Goal: Book appointment/travel/reservation

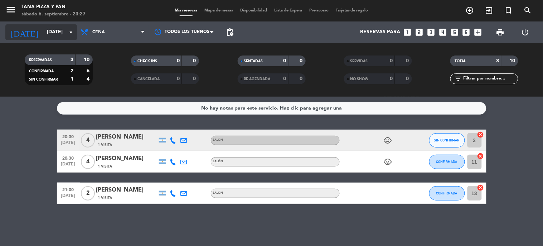
click at [52, 30] on input "[DATE]" at bounding box center [77, 32] width 68 height 13
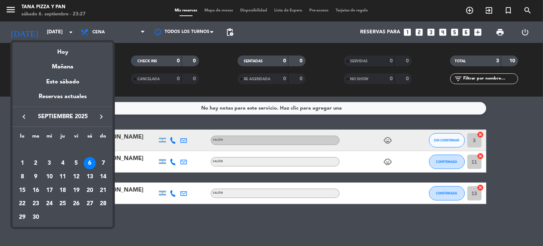
click at [101, 161] on div "7" at bounding box center [103, 163] width 12 height 12
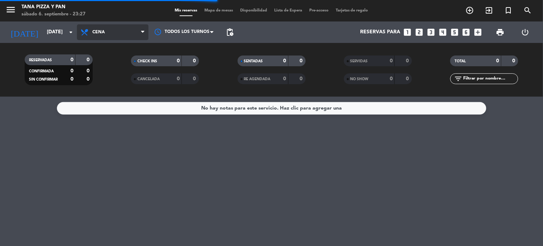
click at [119, 31] on span "Cena" at bounding box center [113, 32] width 72 height 16
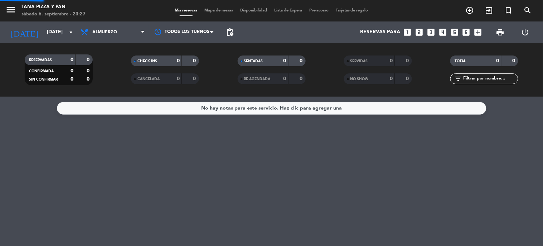
click at [119, 73] on div "menu Tana Pizza y Pan [DATE] 6. septiembre - 23:27 Mis reservas Mapa de mesas D…" at bounding box center [271, 48] width 543 height 97
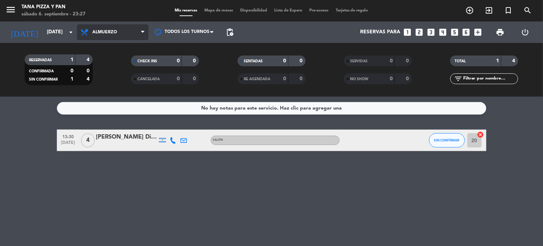
click at [111, 30] on span "Almuerzo" at bounding box center [104, 32] width 25 height 5
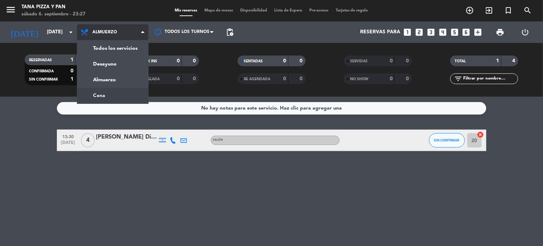
click at [117, 91] on div "menu Tana Pizza y Pan [DATE] 6. septiembre - 23:27 Mis reservas Mapa de mesas D…" at bounding box center [271, 48] width 543 height 97
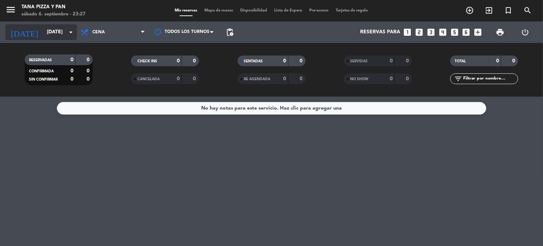
click at [59, 30] on input "[DATE]" at bounding box center [77, 32] width 68 height 13
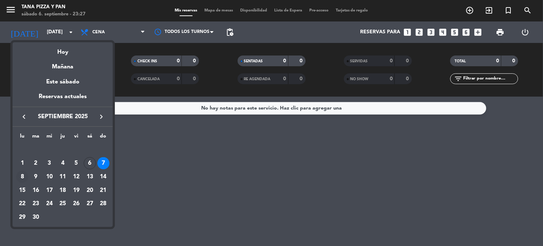
click at [24, 175] on div "8" at bounding box center [22, 177] width 12 height 12
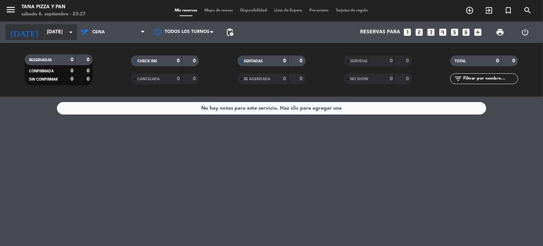
click at [49, 33] on input "[DATE]" at bounding box center [77, 32] width 68 height 13
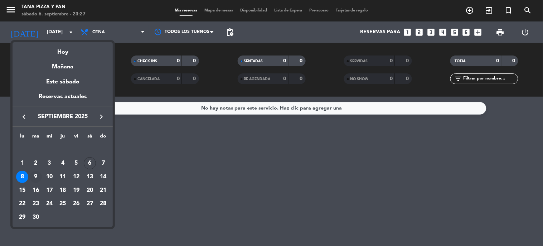
click at [35, 177] on div "9" at bounding box center [36, 177] width 12 height 12
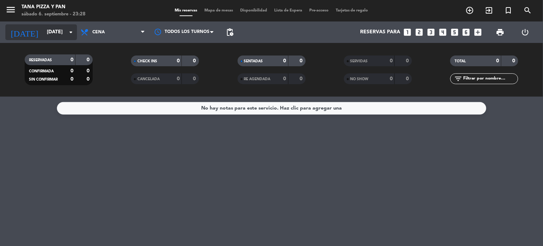
click at [69, 35] on icon "arrow_drop_down" at bounding box center [71, 32] width 9 height 9
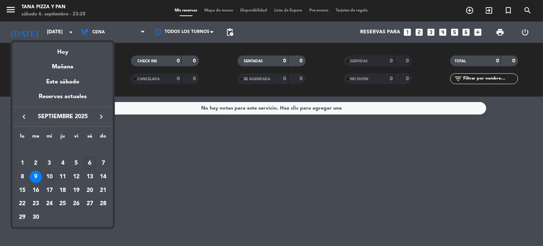
click at [52, 177] on div "10" at bounding box center [49, 177] width 12 height 12
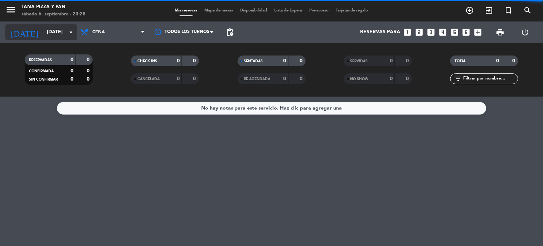
click at [59, 29] on input "[DATE]" at bounding box center [77, 32] width 68 height 13
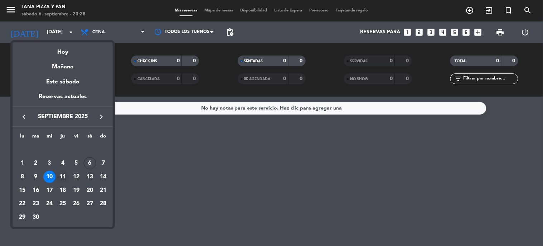
click at [63, 178] on div "11" at bounding box center [63, 177] width 12 height 12
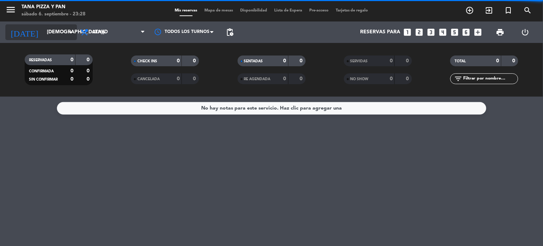
click at [59, 36] on input "[DEMOGRAPHIC_DATA][DATE]" at bounding box center [77, 32] width 68 height 13
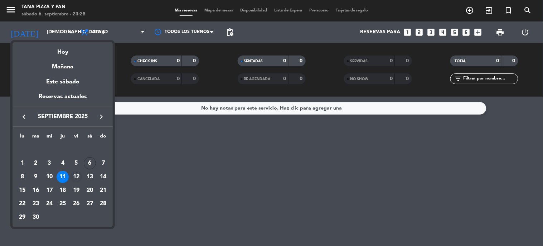
click at [79, 177] on div "12" at bounding box center [76, 177] width 12 height 12
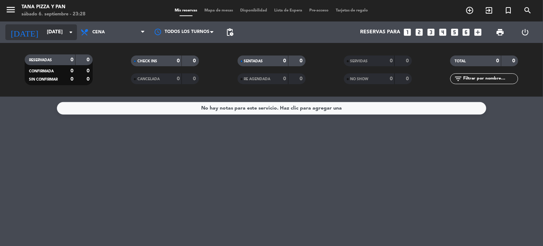
click at [55, 28] on input "[DATE]" at bounding box center [77, 32] width 68 height 13
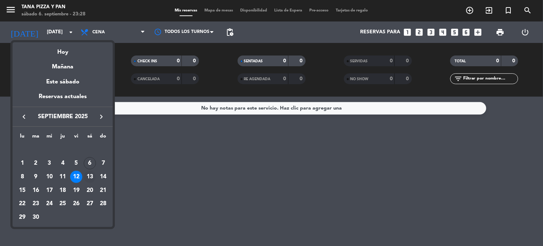
click at [90, 176] on div "13" at bounding box center [90, 177] width 12 height 12
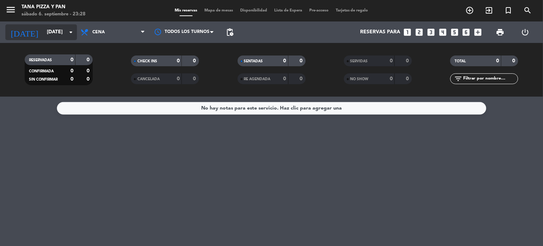
click at [51, 34] on input "[DATE]" at bounding box center [77, 32] width 68 height 13
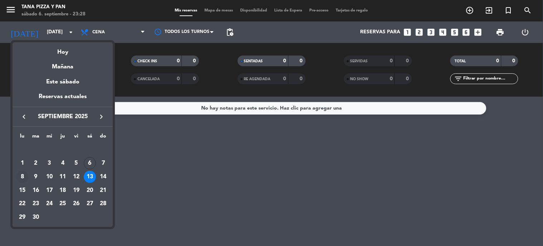
click at [22, 175] on div "8" at bounding box center [22, 177] width 12 height 12
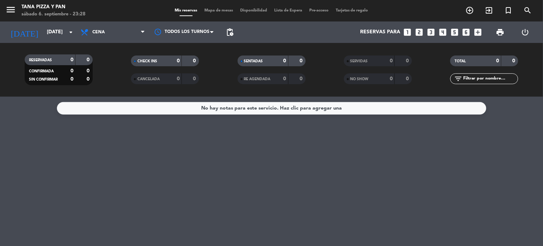
type input "[DATE]"
click at [249, 216] on div "No hay notas para este servicio. Haz clic para agregar una" at bounding box center [271, 171] width 543 height 149
